Goal: Transaction & Acquisition: Purchase product/service

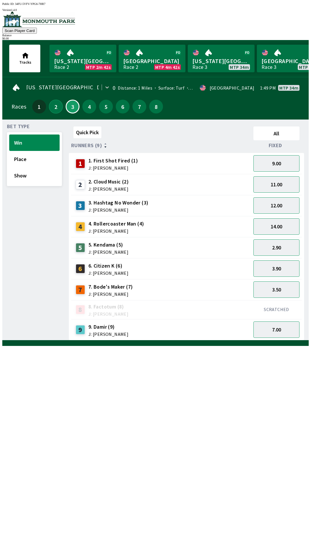
click at [51, 100] on button "2" at bounding box center [56, 107] width 14 height 14
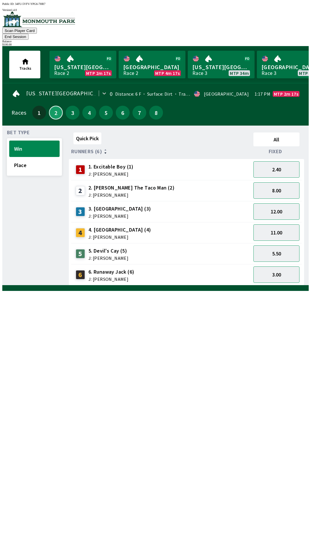
click at [52, 106] on button "2" at bounding box center [56, 113] width 14 height 14
click at [276, 245] on button "5.50" at bounding box center [276, 253] width 46 height 16
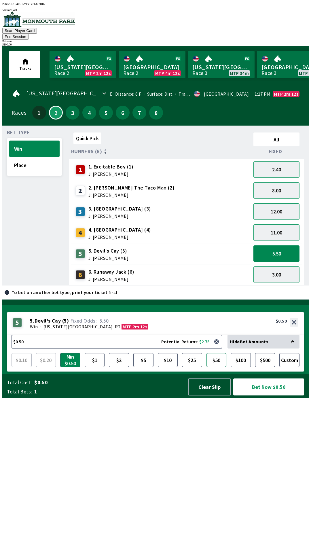
click at [219, 367] on button "$50" at bounding box center [216, 360] width 20 height 14
click at [261, 395] on button "Bet Now $50.00" at bounding box center [268, 386] width 71 height 17
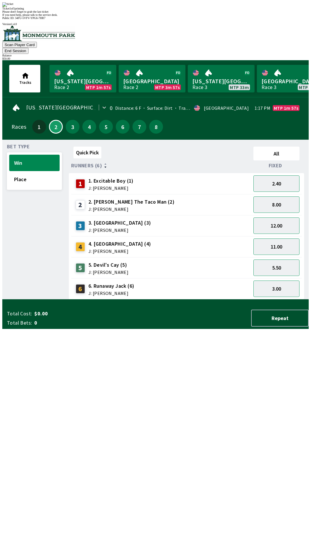
click at [199, 299] on div "Quick Pick All Runners (6) Fixed 1 1. Excitable Boy (1) J: [PERSON_NAME] 2.40 2…" at bounding box center [189, 221] width 240 height 155
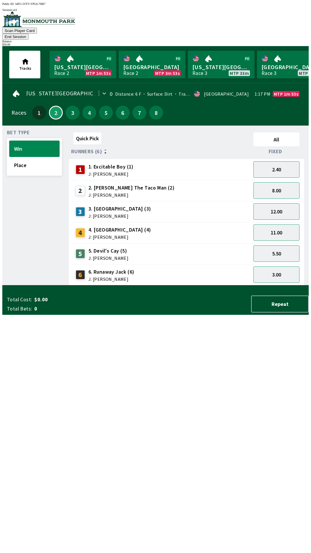
click at [289, 40] on div "Balance" at bounding box center [155, 41] width 306 height 3
click at [136, 285] on div "Quick Pick All Runners (6) Fixed 1 1. Excitable Boy (1) J: [PERSON_NAME] 2.40 2…" at bounding box center [189, 207] width 240 height 155
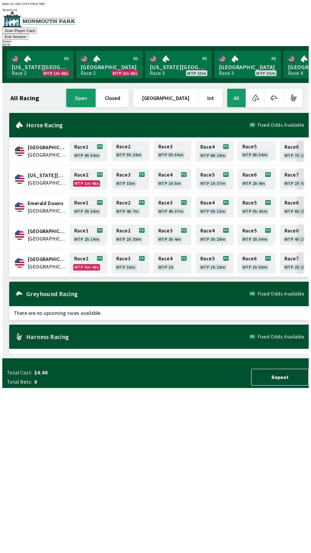
click at [286, 43] on div "$ 50.00" at bounding box center [155, 44] width 306 height 3
click at [28, 34] on button "End Session" at bounding box center [15, 37] width 26 height 6
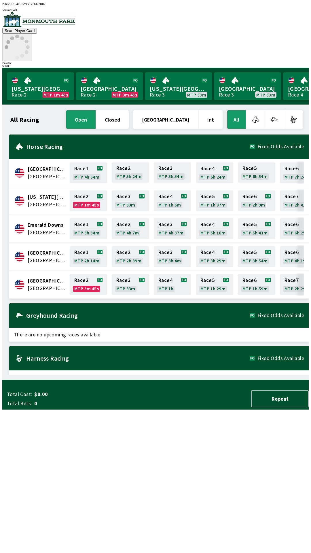
click at [8, 45] on circle at bounding box center [7, 47] width 4 height 4
click at [14, 37] on circle at bounding box center [12, 39] width 4 height 4
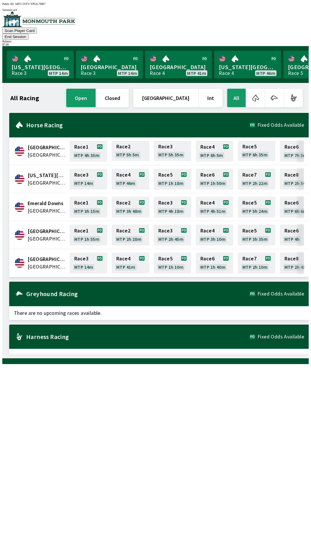
click at [287, 40] on div "Balance" at bounding box center [155, 41] width 306 height 3
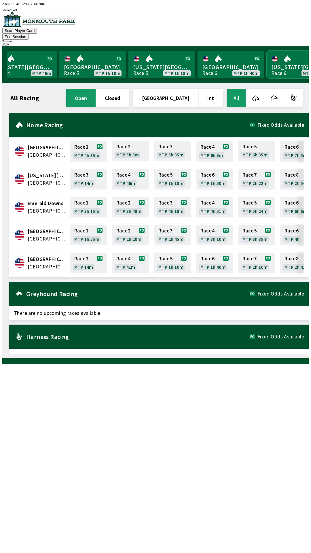
click at [287, 54] on link "[US_STATE] Park Race 6 MTP 1h 50m" at bounding box center [300, 65] width 67 height 28
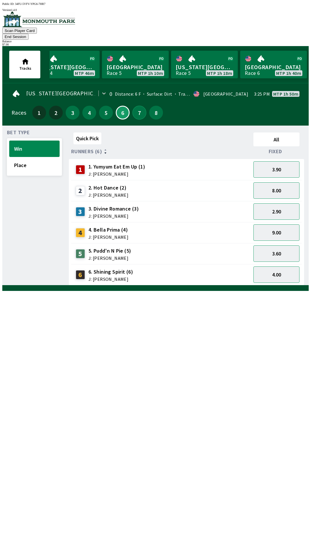
click at [134, 106] on button "7" at bounding box center [139, 113] width 14 height 14
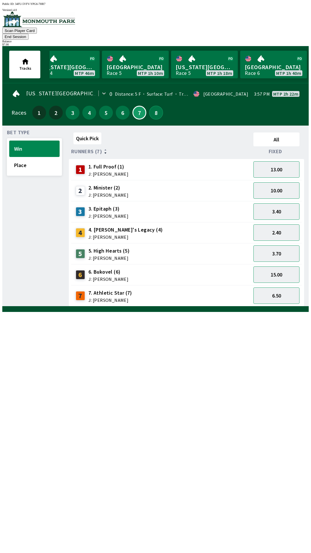
click at [156, 106] on button "8" at bounding box center [156, 113] width 14 height 14
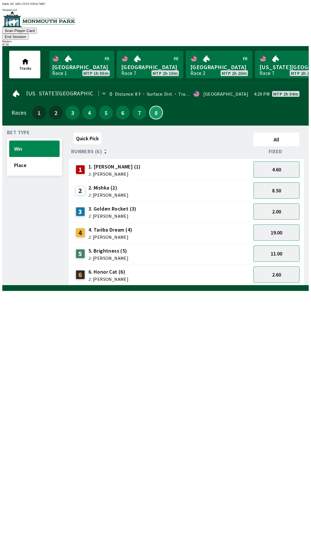
scroll to position [0, 563]
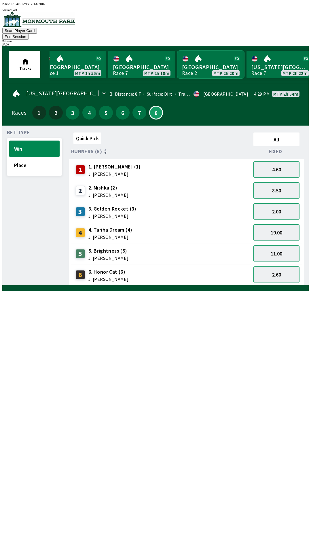
click at [214, 54] on link "[GEOGRAPHIC_DATA] Race 2 MTP 2h 20m" at bounding box center [210, 65] width 67 height 28
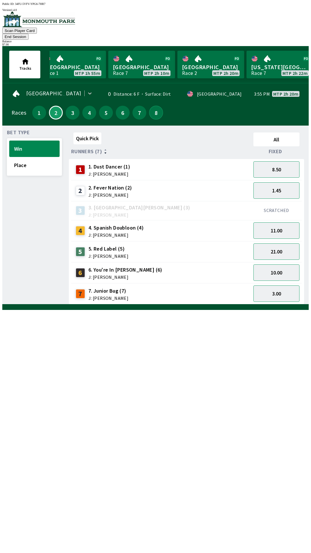
click at [159, 106] on button "8" at bounding box center [156, 113] width 14 height 14
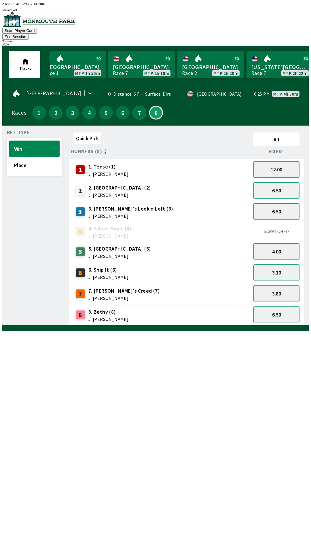
click at [140, 106] on button "7" at bounding box center [139, 113] width 14 height 14
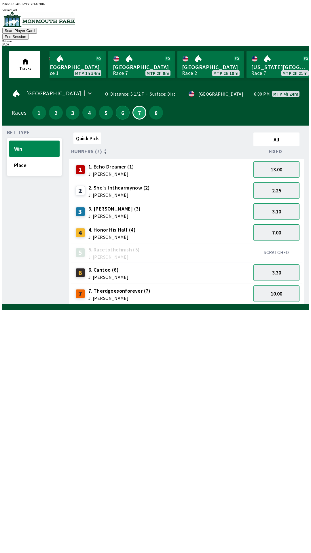
click at [120, 106] on button "6" at bounding box center [123, 113] width 14 height 14
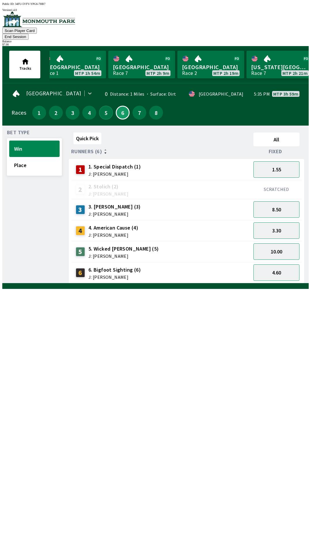
click at [102, 106] on button "5" at bounding box center [106, 113] width 14 height 14
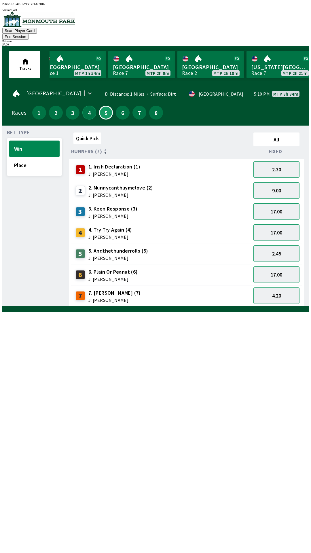
click at [88, 106] on button "4" at bounding box center [89, 113] width 14 height 14
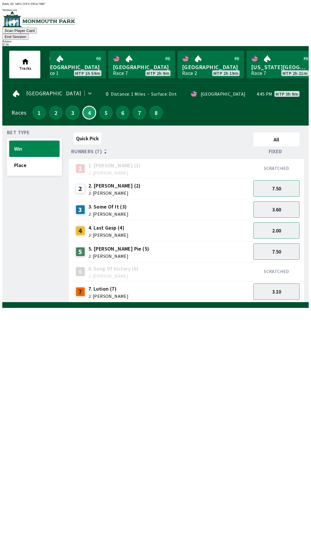
click at [72, 106] on button "3" at bounding box center [73, 113] width 14 height 14
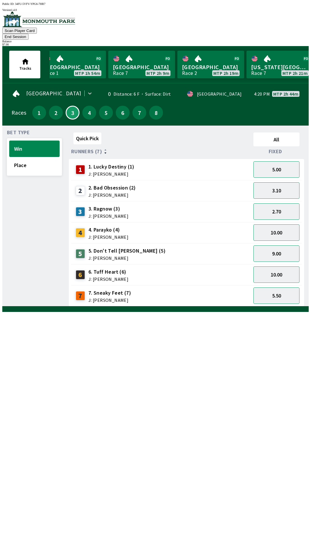
click at [288, 43] on div "$ 7.00" at bounding box center [155, 44] width 306 height 3
click at [28, 34] on button "End Session" at bounding box center [15, 37] width 26 height 6
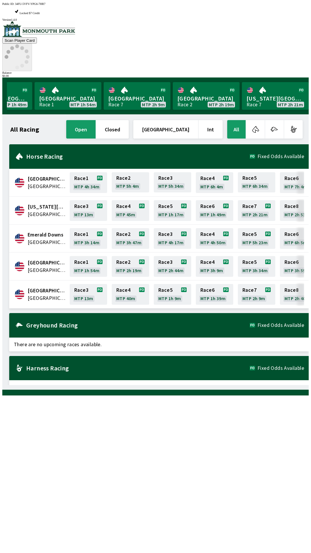
scroll to position [0, 520]
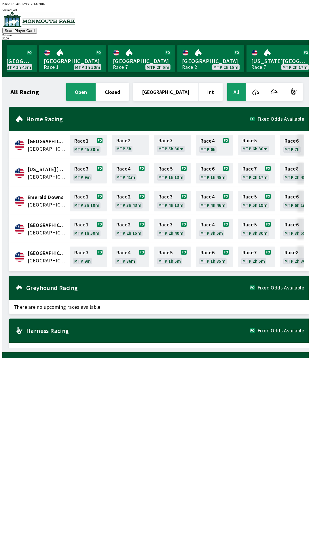
click at [132, 280] on div "Greyhound Racing Fixed Odds Available" at bounding box center [158, 287] width 299 height 24
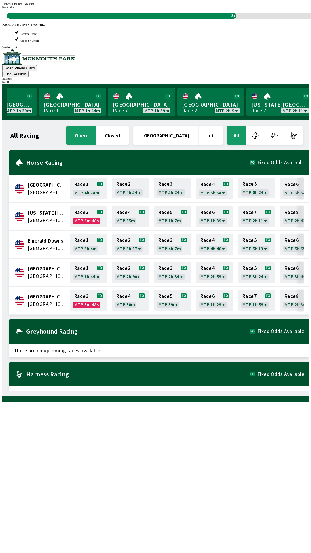
click at [142, 88] on link "[GEOGRAPHIC_DATA] Race 7 MTP 1h 59m" at bounding box center [141, 102] width 67 height 28
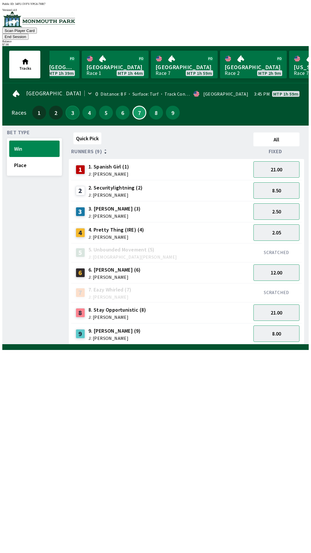
click at [70, 106] on button "3" at bounding box center [73, 113] width 14 height 14
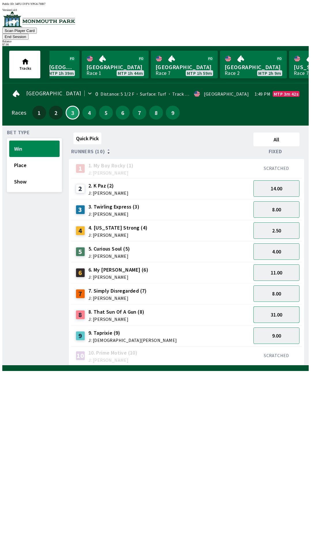
click at [277, 307] on button "31.00" at bounding box center [276, 314] width 46 height 16
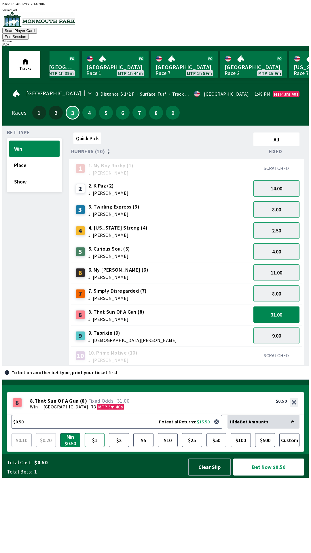
click at [97, 447] on button "$1" at bounding box center [95, 440] width 20 height 14
click at [262, 475] on button "Bet Now $1.00" at bounding box center [268, 466] width 71 height 17
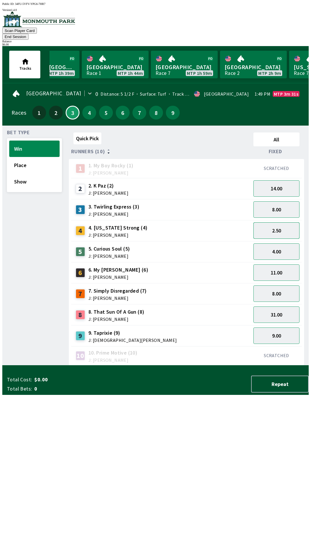
click at [275, 222] on button "2.50" at bounding box center [276, 230] width 46 height 16
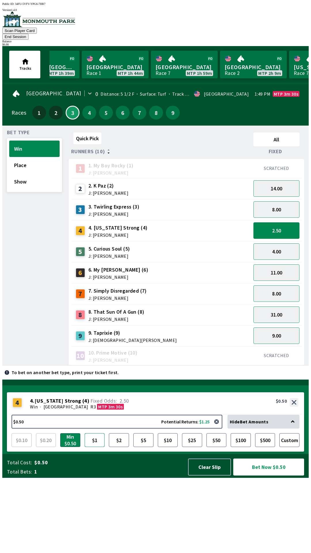
click at [96, 447] on button "$1" at bounding box center [95, 440] width 20 height 14
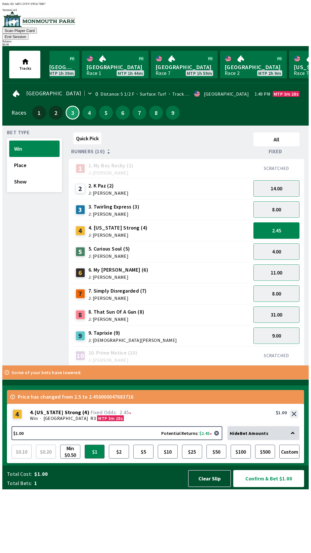
click at [266, 487] on button "Confirm & Bet $1.00" at bounding box center [268, 478] width 71 height 17
click at [278, 202] on button "8.00" at bounding box center [276, 209] width 46 height 16
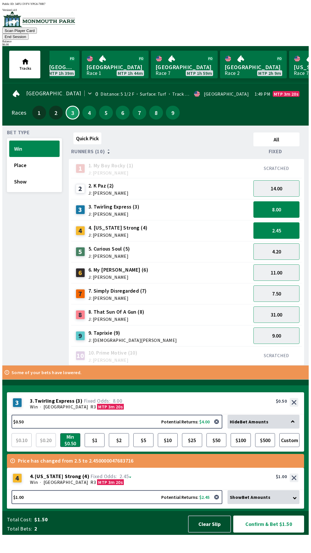
click at [279, 224] on button "2.45" at bounding box center [276, 230] width 46 height 16
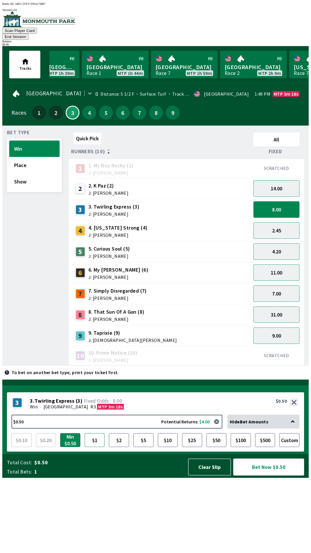
click at [93, 447] on button "$1" at bounding box center [95, 440] width 20 height 14
click at [265, 475] on button "Bet Now $1.00" at bounding box center [268, 466] width 71 height 17
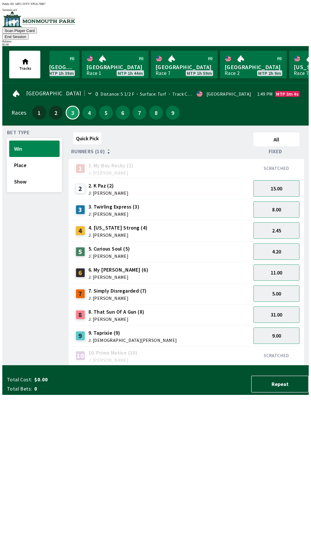
click at [286, 40] on div "Balance" at bounding box center [155, 41] width 306 height 3
click at [28, 34] on button "End Session" at bounding box center [15, 37] width 26 height 6
